Goal: Entertainment & Leisure: Consume media (video, audio)

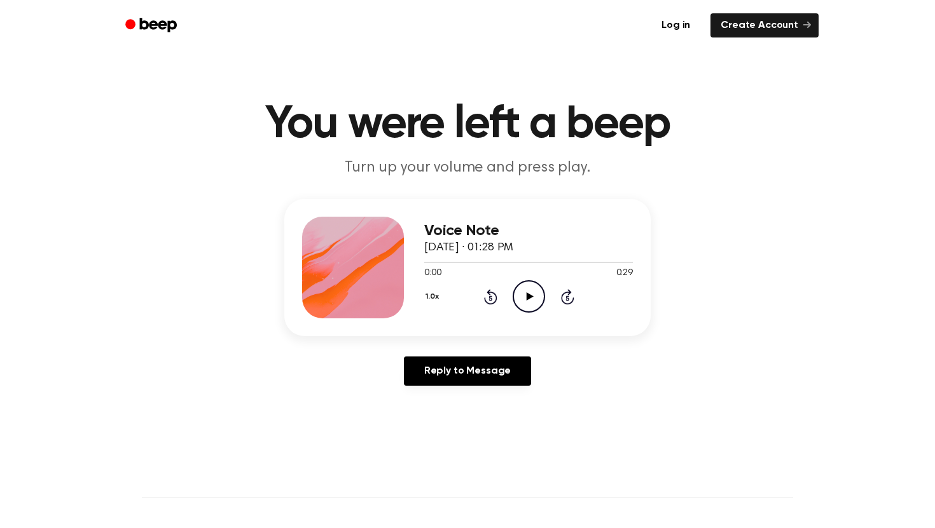
click at [529, 297] on icon at bounding box center [529, 296] width 7 height 8
click at [536, 301] on icon "Play Audio" at bounding box center [528, 296] width 32 height 32
click at [534, 296] on icon "Play Audio" at bounding box center [528, 296] width 32 height 32
